Goal: Use online tool/utility: Utilize a website feature to perform a specific function

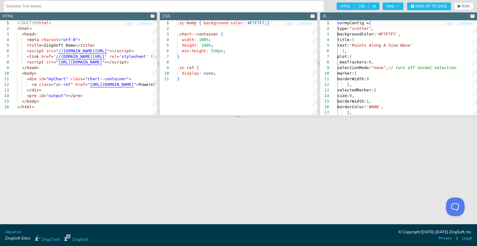
click at [376, 6] on span "JS" at bounding box center [373, 5] width 11 height 7
click at [372, 6] on input "JS" at bounding box center [370, 4] width 4 height 4
checkbox input "false"
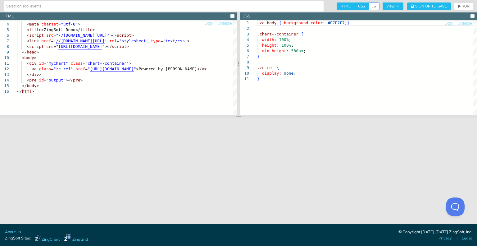
click at [367, 3] on span "CSS" at bounding box center [361, 5] width 14 height 7
click at [358, 3] on input "CSS" at bounding box center [356, 4] width 4 height 4
checkbox input "false"
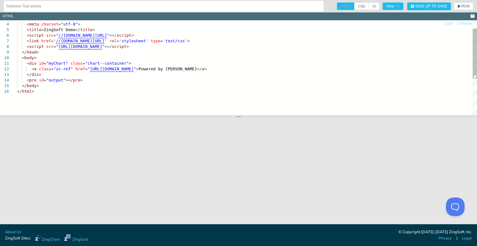
click at [368, 6] on span "JS" at bounding box center [373, 5] width 11 height 7
click at [368, 6] on input "JS" at bounding box center [370, 4] width 4 height 4
checkbox input "true"
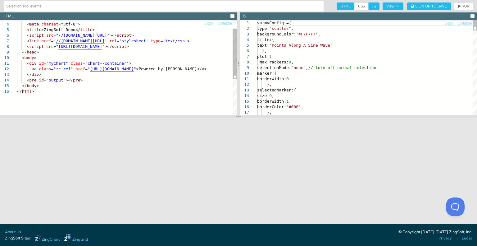
click at [364, 7] on span "CSS" at bounding box center [361, 5] width 14 height 7
click at [358, 7] on input "CSS" at bounding box center [356, 4] width 4 height 4
checkbox input "true"
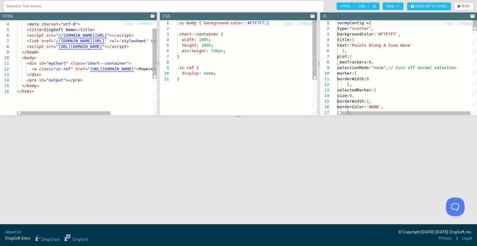
click at [372, 7] on span "JS" at bounding box center [373, 5] width 11 height 7
click at [372, 7] on input "JS" at bounding box center [370, 4] width 4 height 4
checkbox input "false"
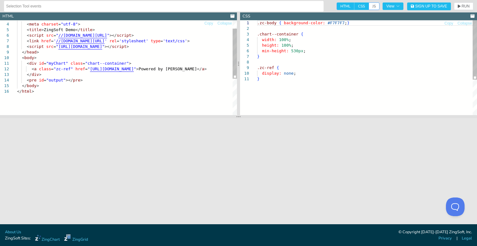
click at [363, 7] on span "CSS" at bounding box center [361, 5] width 14 height 7
click at [358, 7] on input "CSS" at bounding box center [356, 4] width 4 height 4
checkbox input "false"
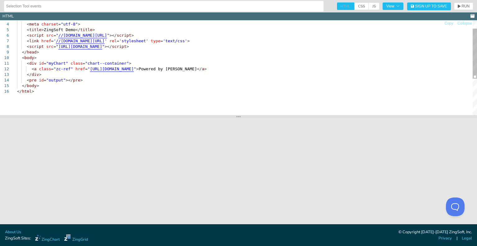
click at [370, 7] on span "JS" at bounding box center [373, 5] width 11 height 7
click at [370, 7] on input "JS" at bounding box center [370, 4] width 4 height 4
checkbox input "true"
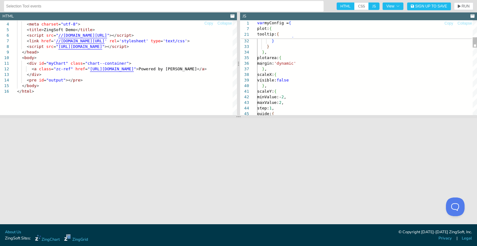
type textarea "fontSize: 16 } } }, plotarea:{ margin:'dynamic' }, scaleX:{ visible:false },"
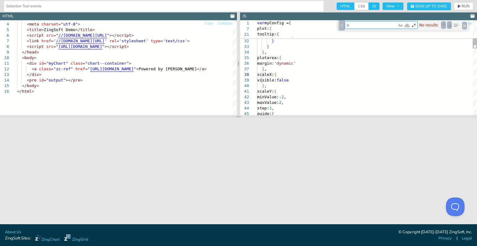
type textarea "se"
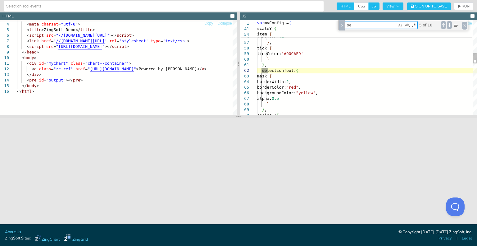
type textarea "}, selectionTool: { mask: { borderWidth: 2, borderColor: "red", backgroundColor…"
type textarea "selection"
type textarea "alpha:.85, backgroundColor:'#CE93D8' } } ] }; // Load the selection-tool and re…"
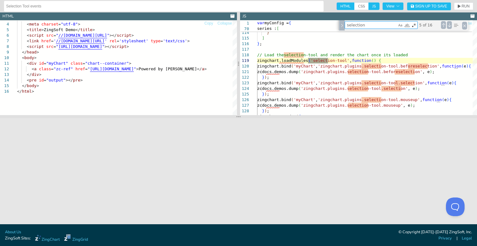
type textarea "selection"
